Goal: Information Seeking & Learning: Check status

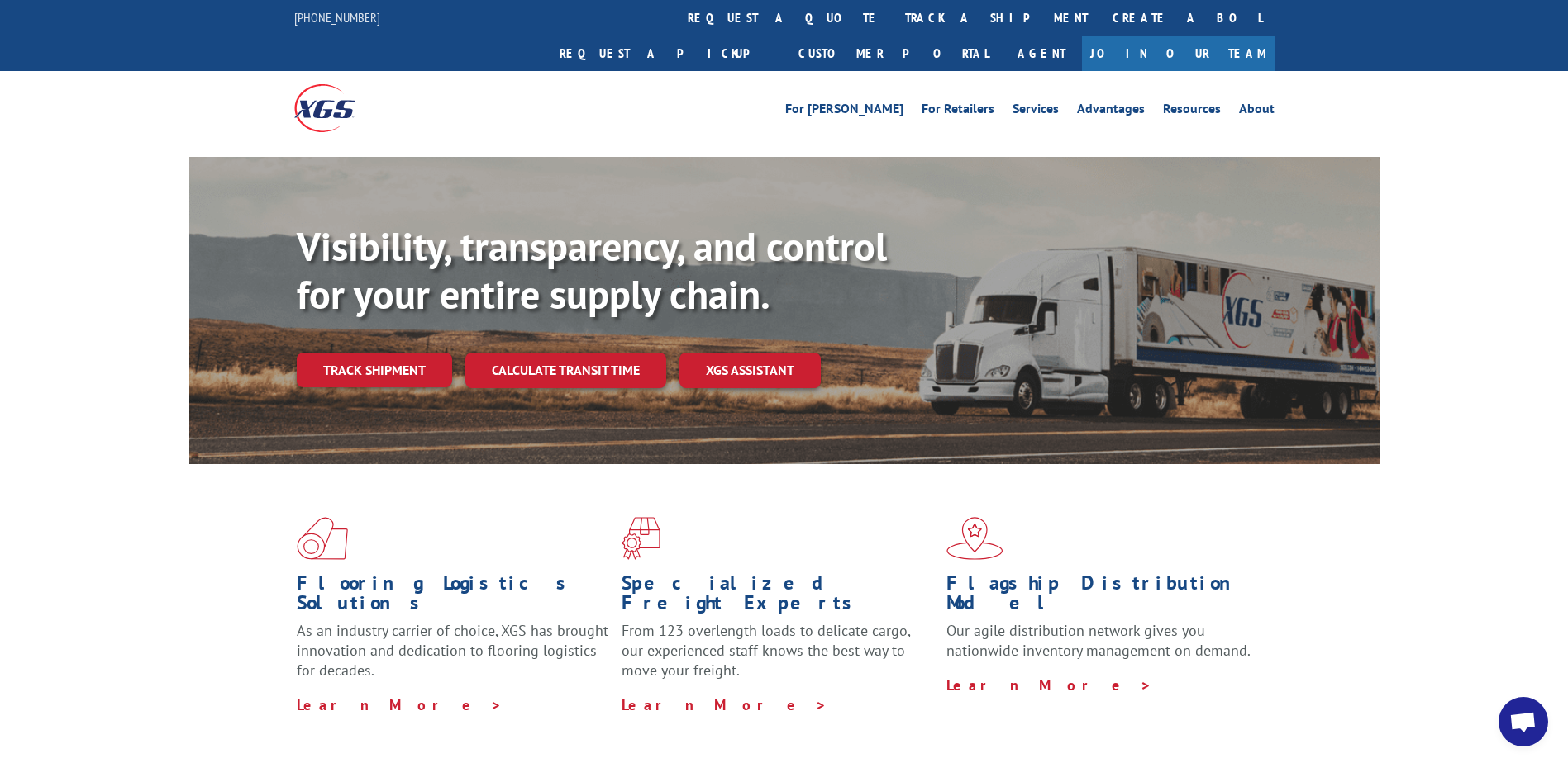
click at [388, 353] on link "Track shipment" at bounding box center [374, 370] width 155 height 34
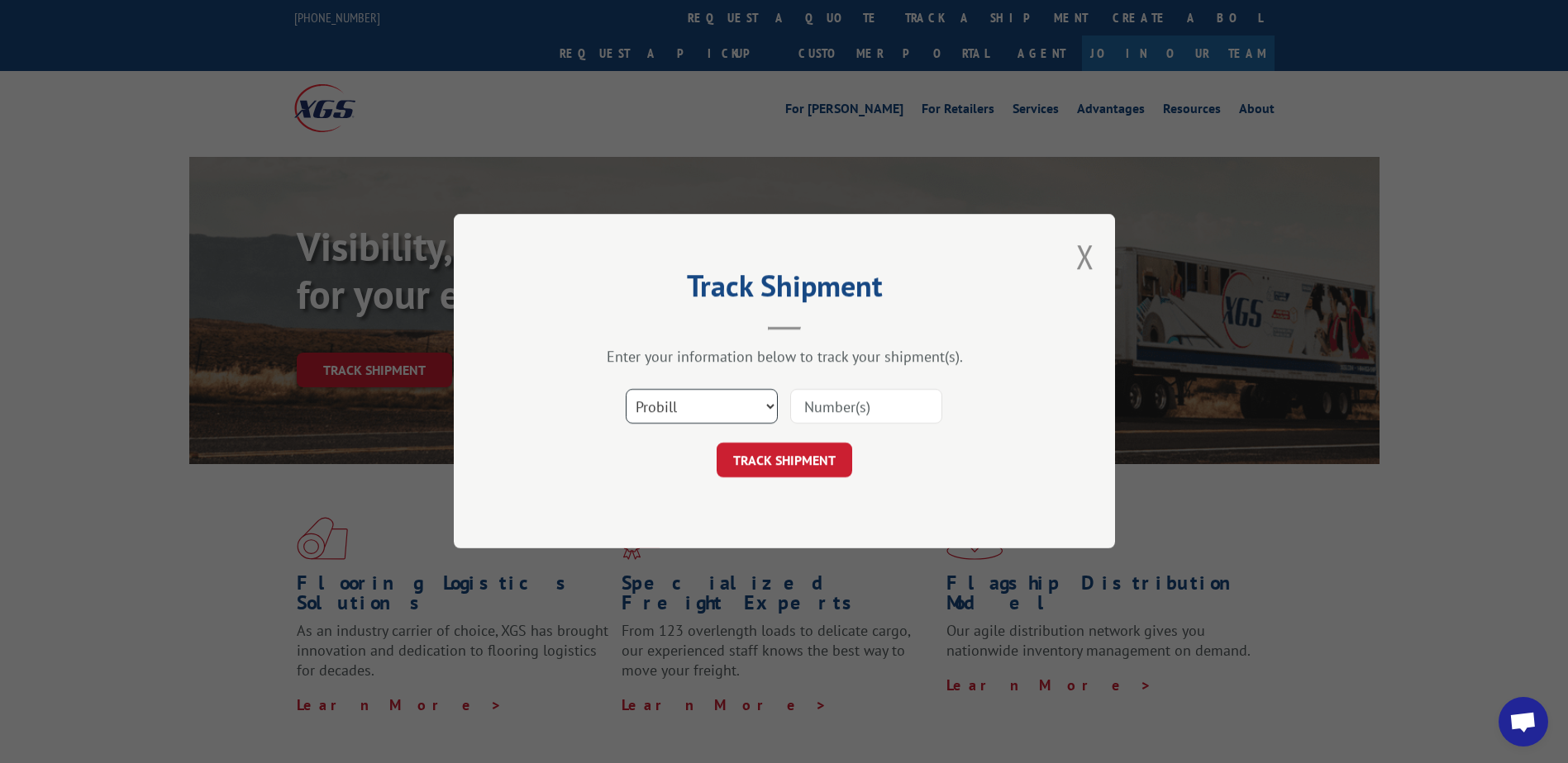
click at [691, 404] on select "Select category... Probill BOL PO" at bounding box center [701, 407] width 152 height 34
select select "bol"
click at [626, 390] on select "Select category... Probill BOL PO" at bounding box center [701, 407] width 152 height 34
click at [815, 413] on input at bounding box center [866, 407] width 152 height 34
type input "6010097"
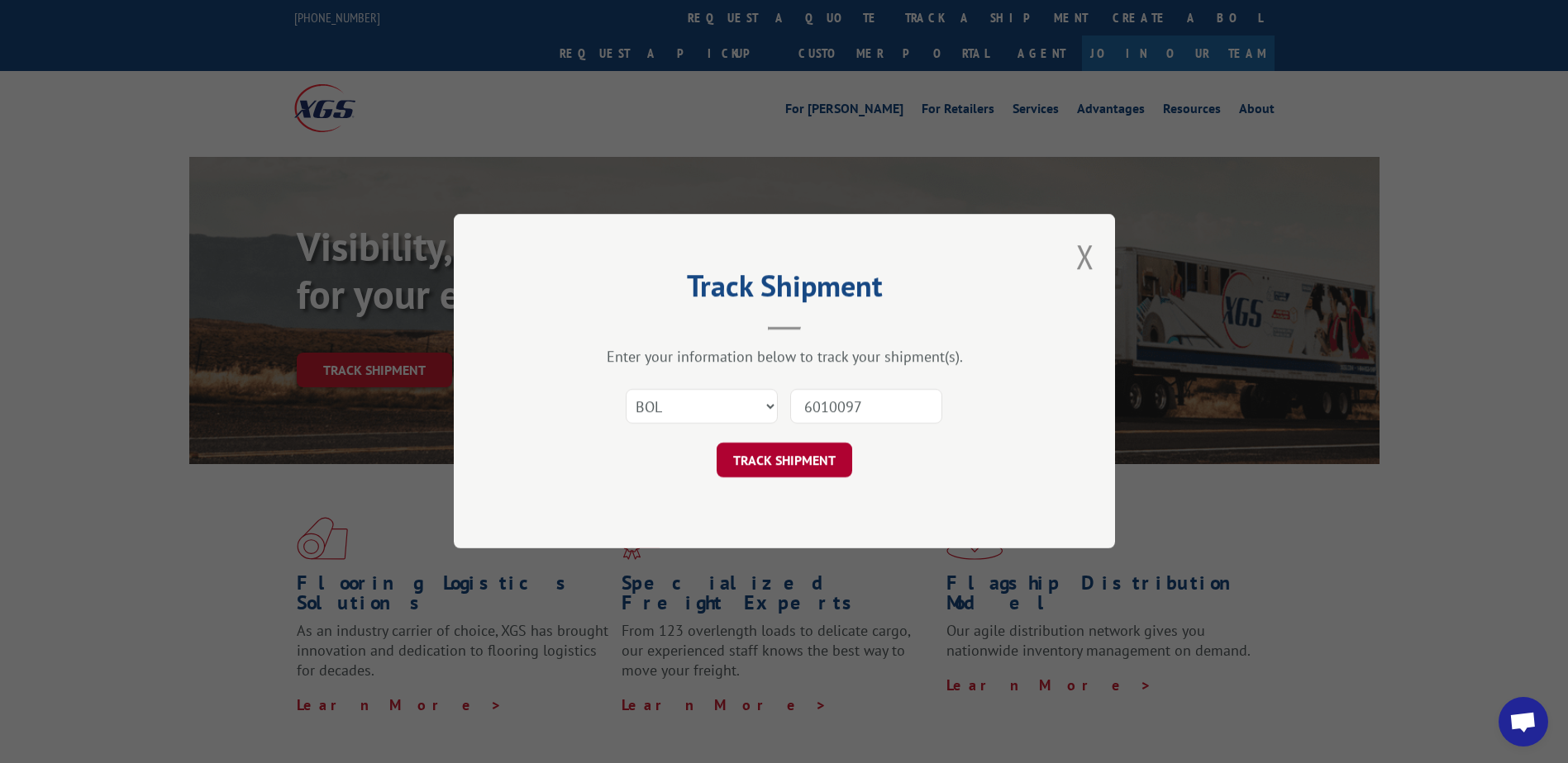
click at [785, 469] on button "TRACK SHIPMENT" at bounding box center [784, 460] width 136 height 34
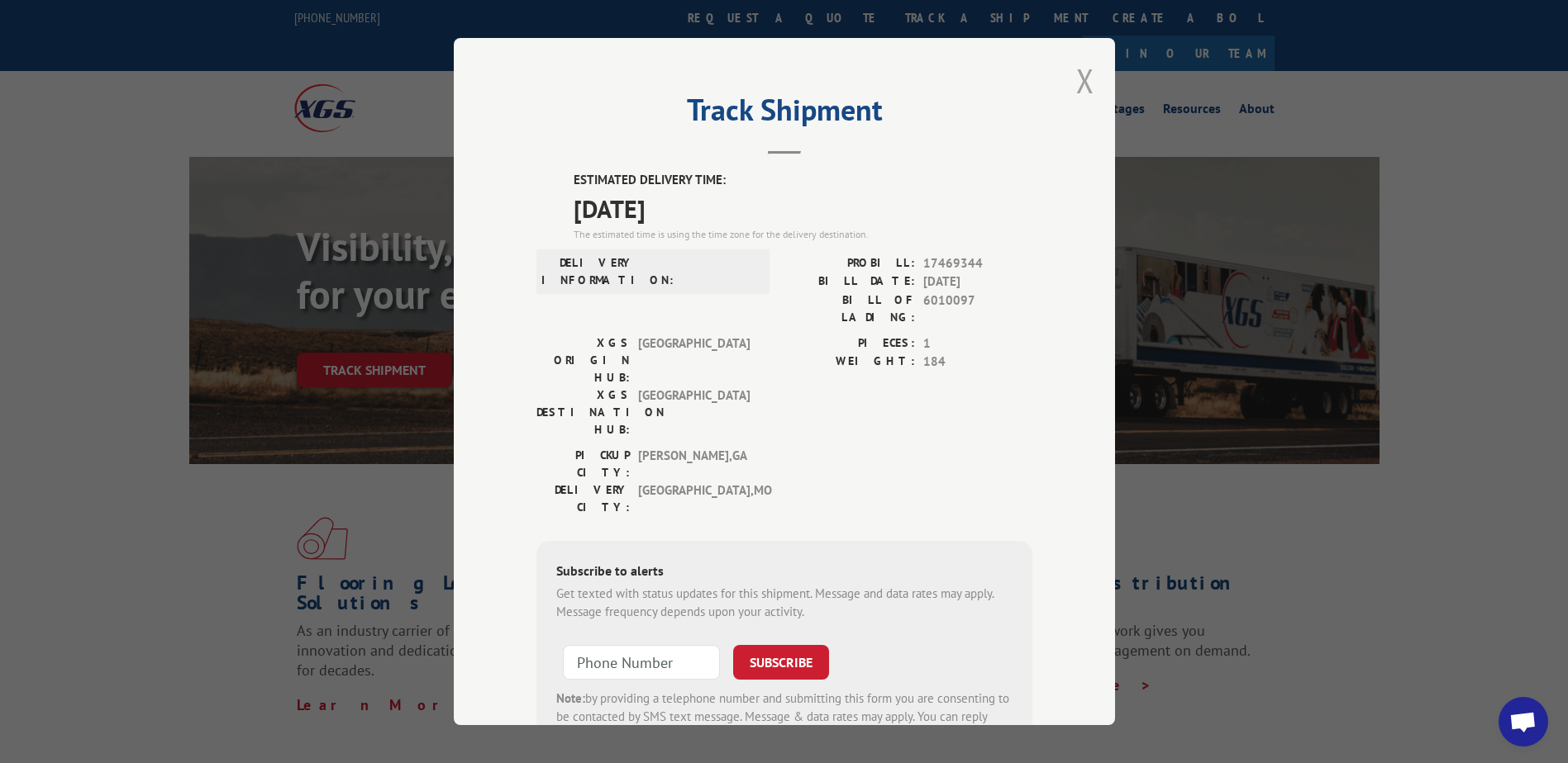
click at [1079, 85] on button "Close modal" at bounding box center [1085, 80] width 18 height 44
